Goal: Task Accomplishment & Management: Manage account settings

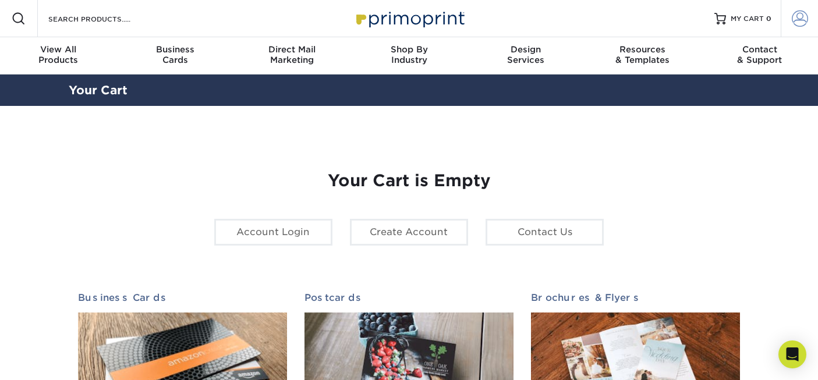
click at [800, 14] on span at bounding box center [800, 18] width 16 height 16
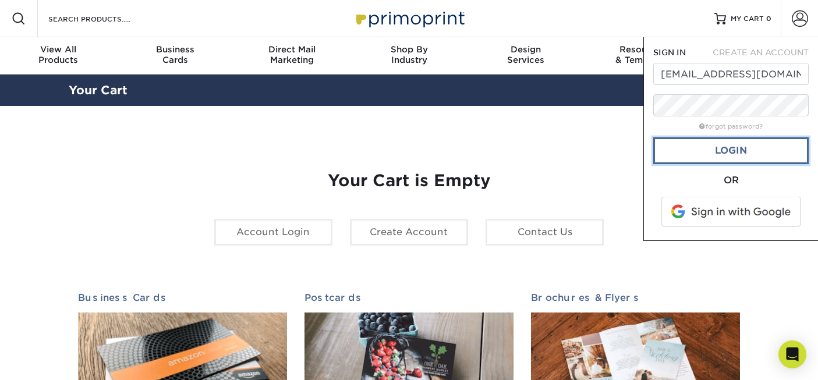
click at [734, 157] on link "Login" at bounding box center [730, 150] width 155 height 27
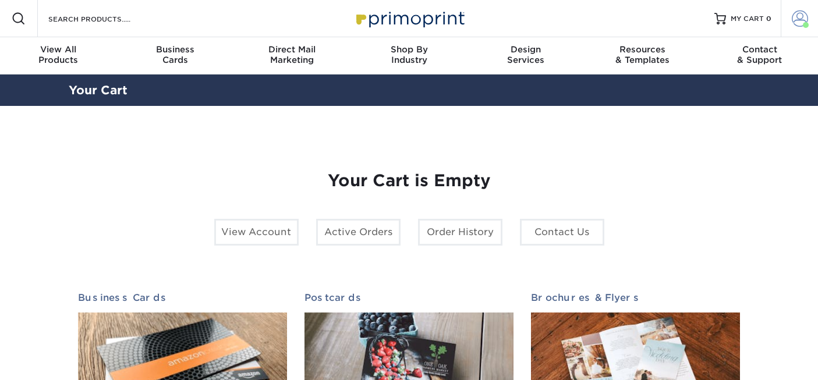
click at [804, 9] on link "Account" at bounding box center [799, 18] width 37 height 37
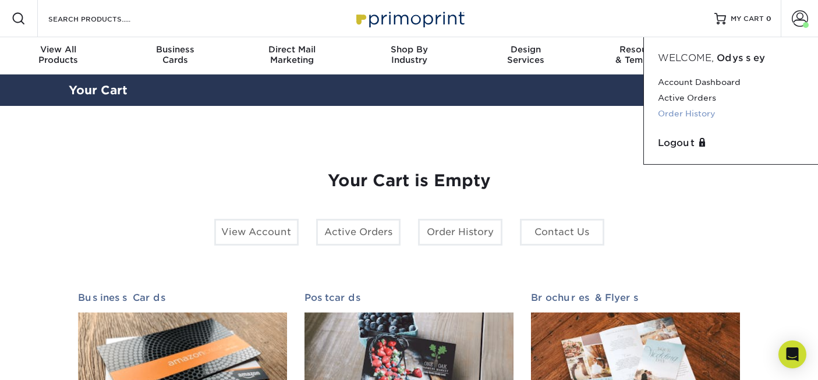
click at [684, 108] on link "Order History" at bounding box center [731, 114] width 146 height 16
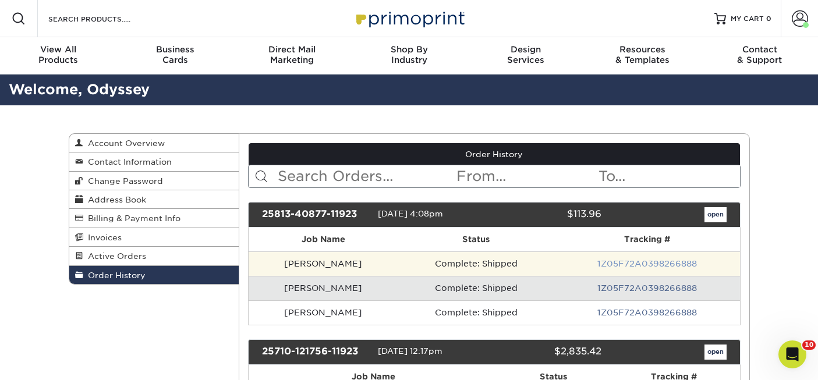
click at [646, 260] on link "1Z05F72A0398266888" at bounding box center [647, 263] width 100 height 9
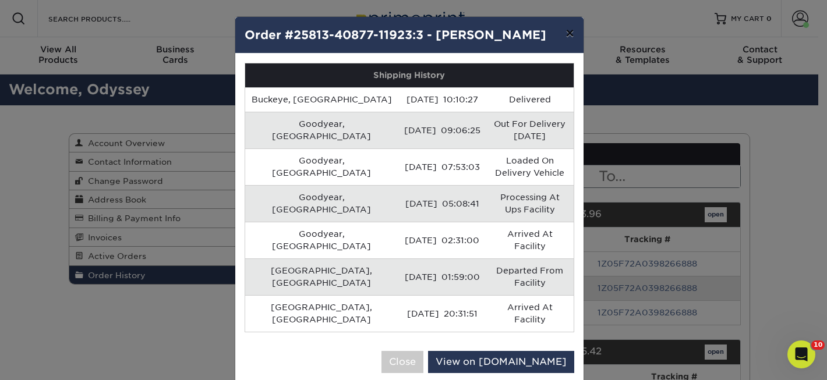
click at [571, 33] on button "×" at bounding box center [569, 33] width 27 height 33
